Goal: Information Seeking & Learning: Learn about a topic

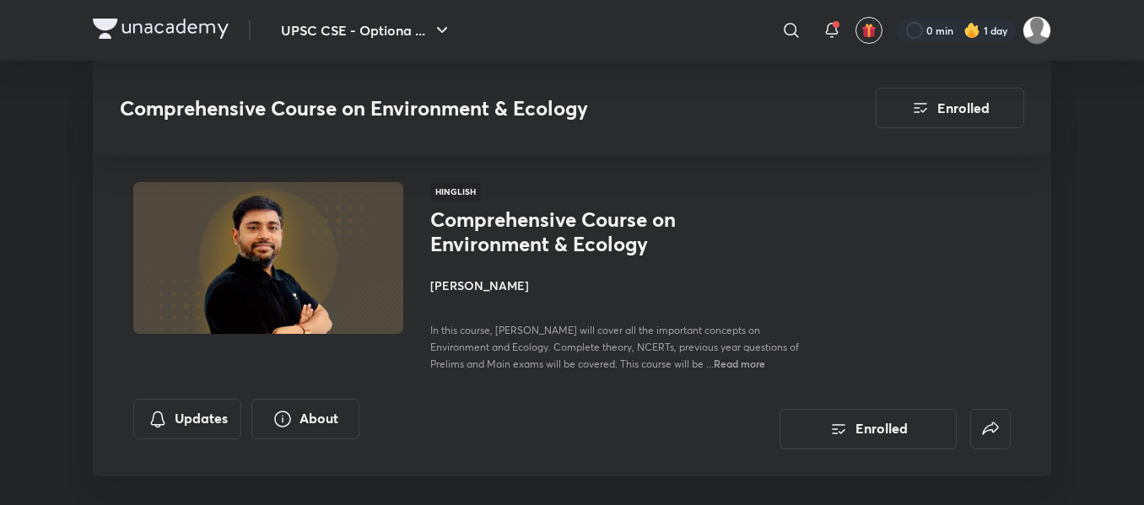
drag, startPoint x: 0, startPoint y: 0, endPoint x: 292, endPoint y: 359, distance: 462.9
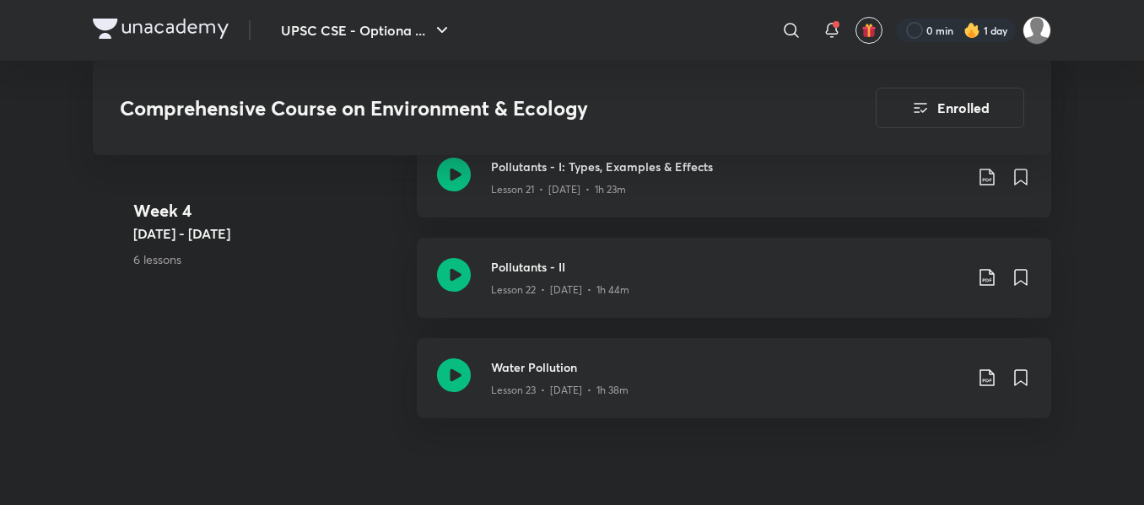
scroll to position [3057, 0]
